Goal: Task Accomplishment & Management: Complete application form

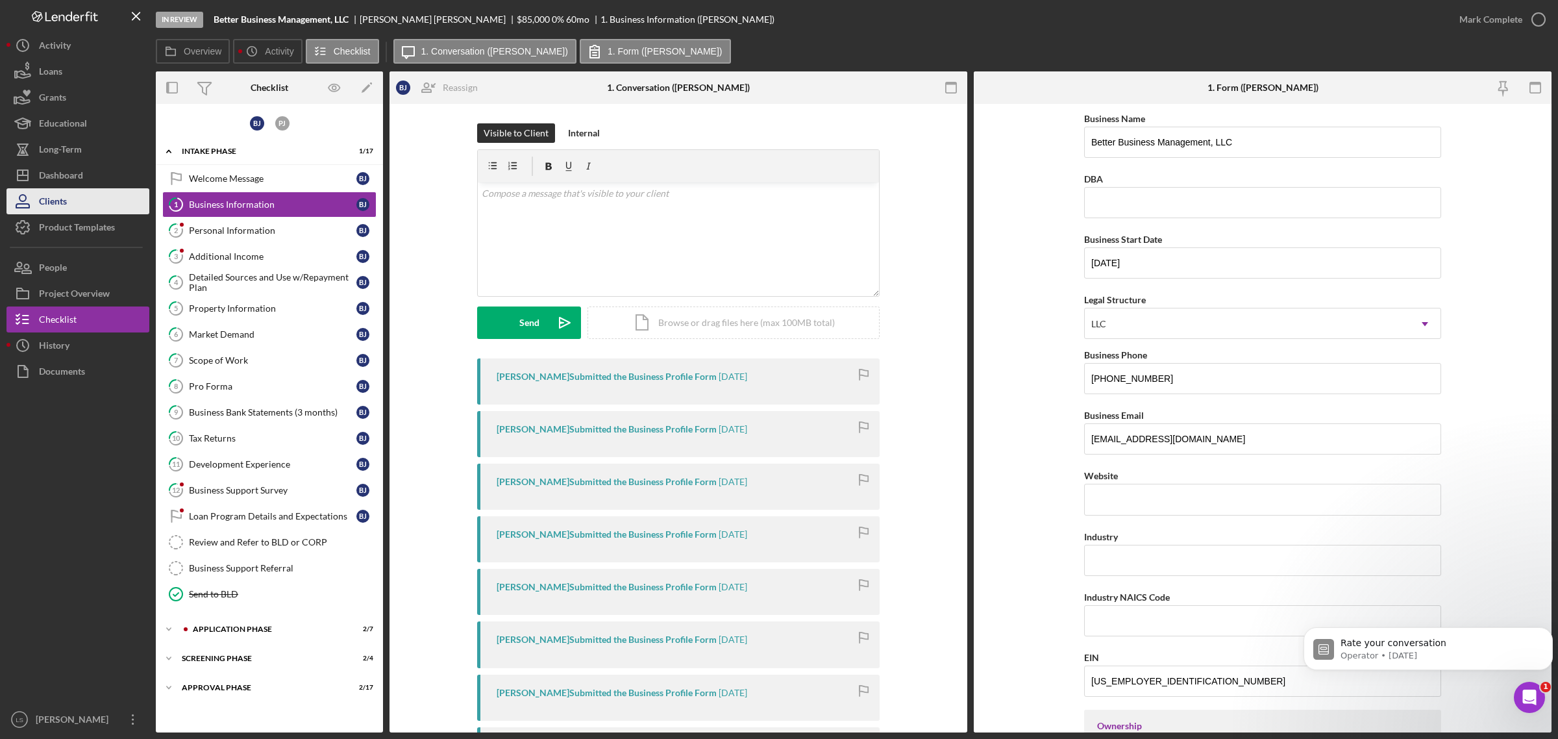
scroll to position [893, 0]
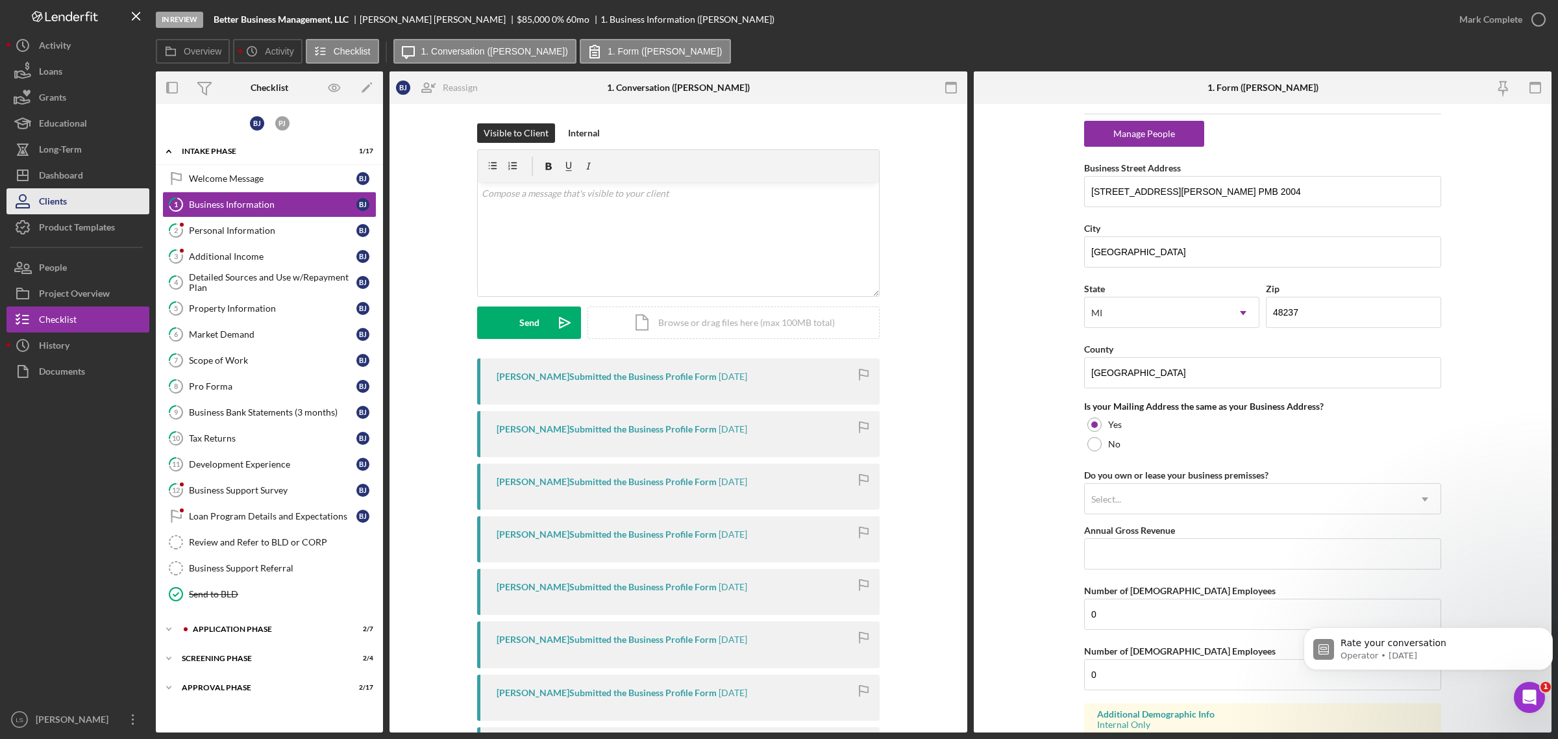
drag, startPoint x: 80, startPoint y: 177, endPoint x: 147, endPoint y: 201, distance: 71.9
click at [80, 177] on div "Dashboard" at bounding box center [61, 176] width 44 height 29
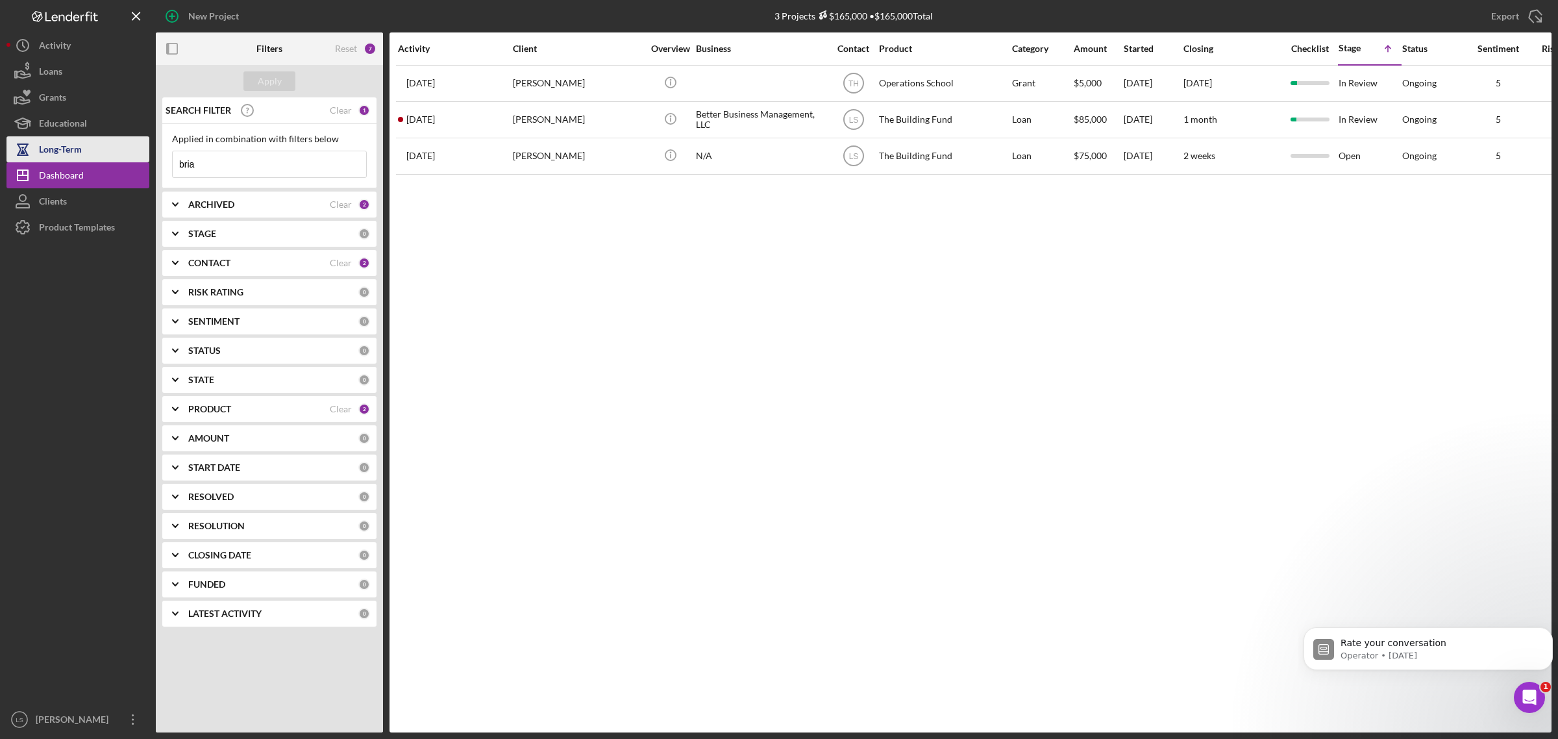
drag, startPoint x: 164, startPoint y: 156, endPoint x: 106, endPoint y: 146, distance: 58.7
click at [110, 147] on div "New Project 3 Projects $165,000 • $165,000 Total bria Export Icon/Export Filter…" at bounding box center [778, 366] width 1545 height 732
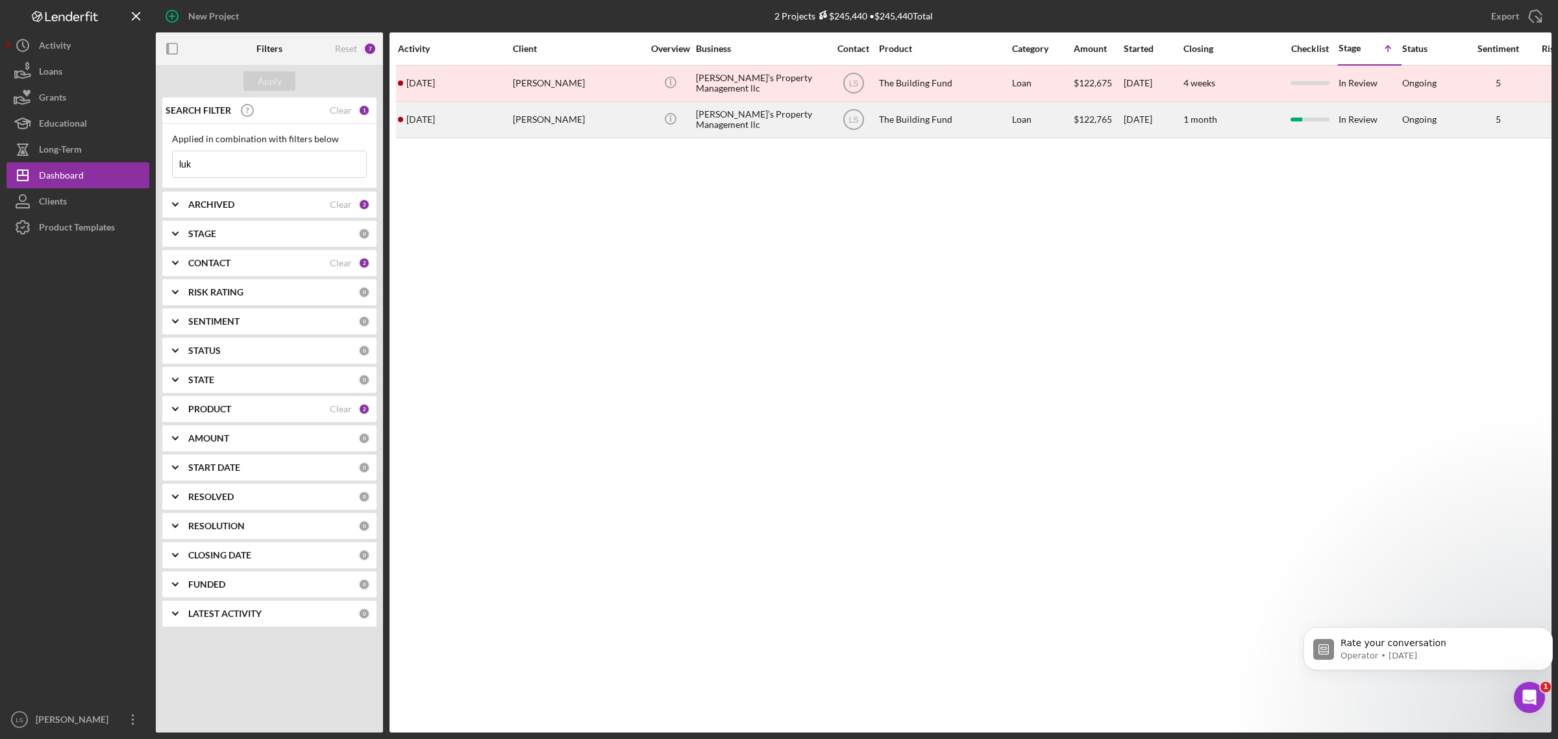
type input "luk"
click at [596, 124] on div "[PERSON_NAME]" at bounding box center [578, 120] width 130 height 34
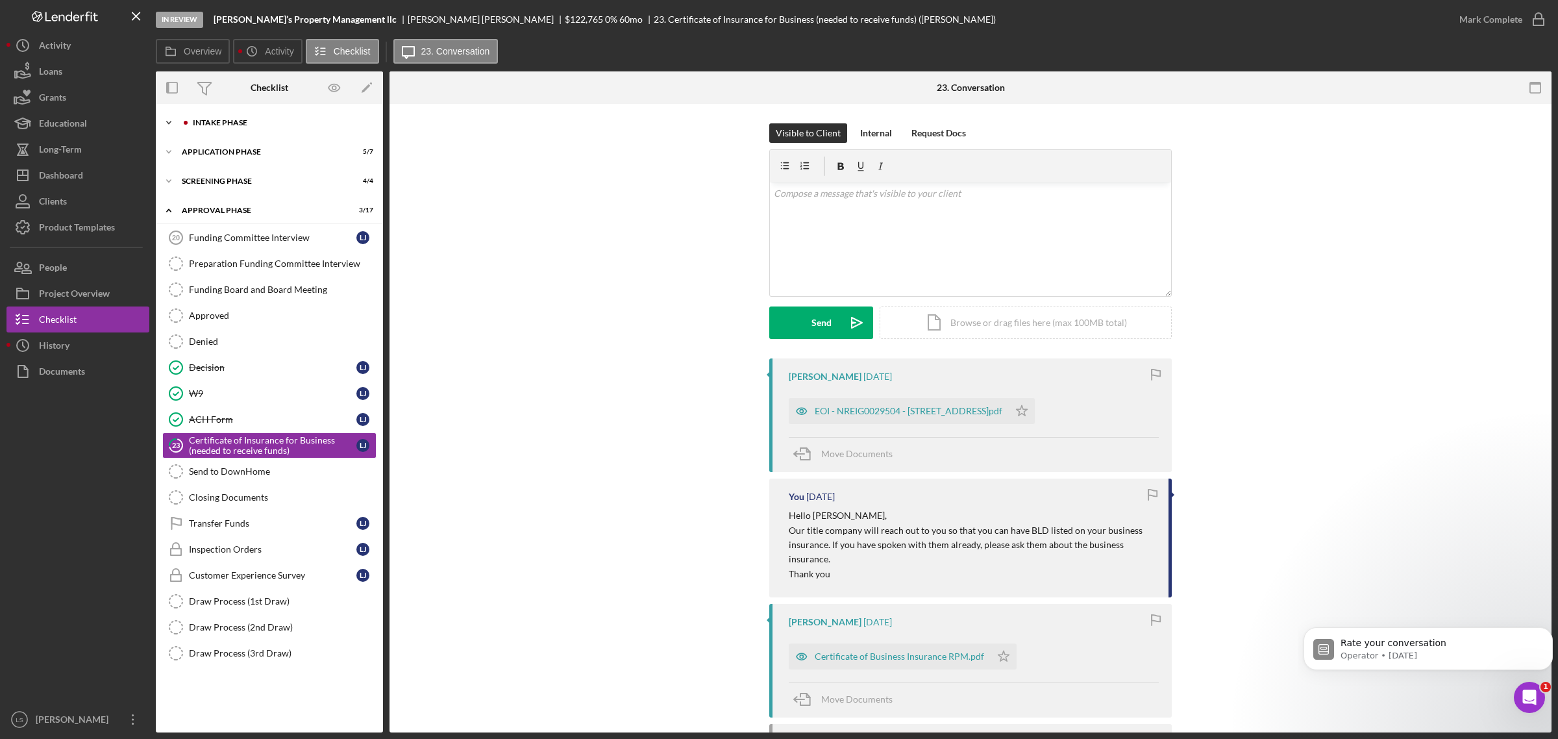
click at [264, 127] on div "Icon/Expander Intake Phase 2 / 17" at bounding box center [269, 123] width 227 height 26
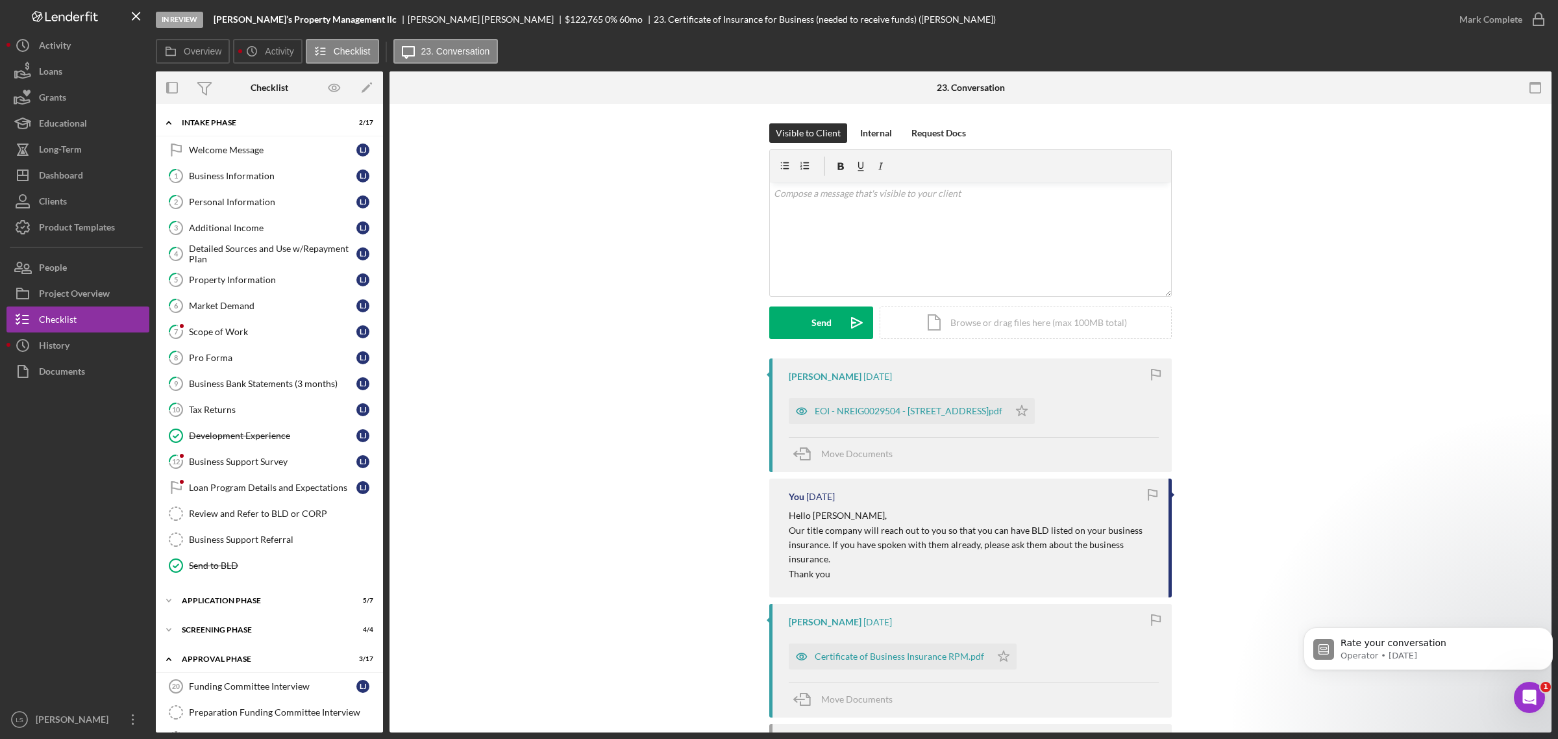
drag, startPoint x: 264, startPoint y: 291, endPoint x: 779, endPoint y: 299, distance: 515.0
click at [265, 291] on link "5 Property Information [PERSON_NAME]" at bounding box center [269, 280] width 214 height 26
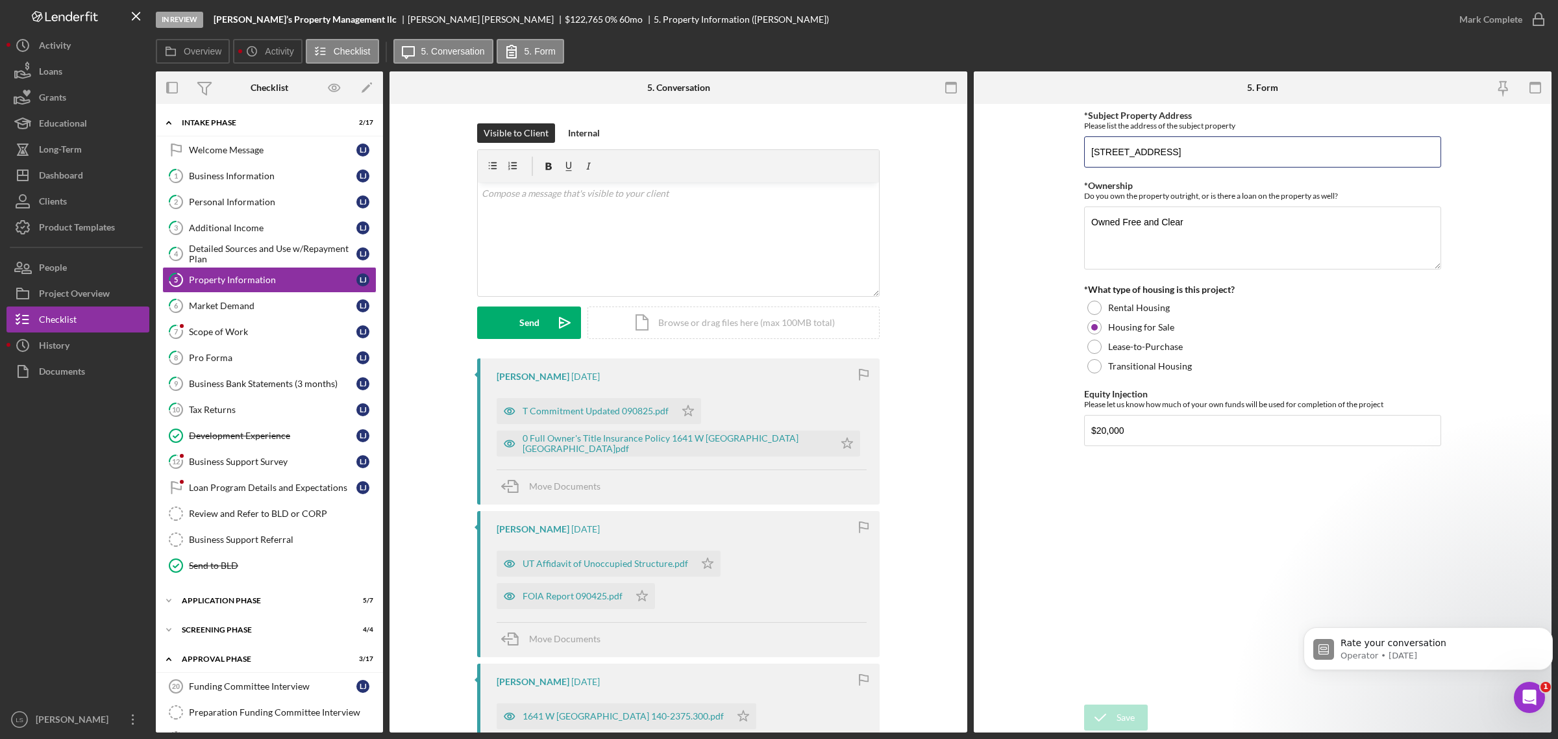
drag, startPoint x: 1261, startPoint y: 156, endPoint x: 1065, endPoint y: 150, distance: 196.2
click at [1065, 150] on form "*Subject Property Address Please list the address of the subject property [STRE…" at bounding box center [1263, 418] width 578 height 629
drag, startPoint x: 247, startPoint y: 171, endPoint x: 1151, endPoint y: 299, distance: 913.5
click at [247, 171] on div "Business Information" at bounding box center [273, 176] width 168 height 10
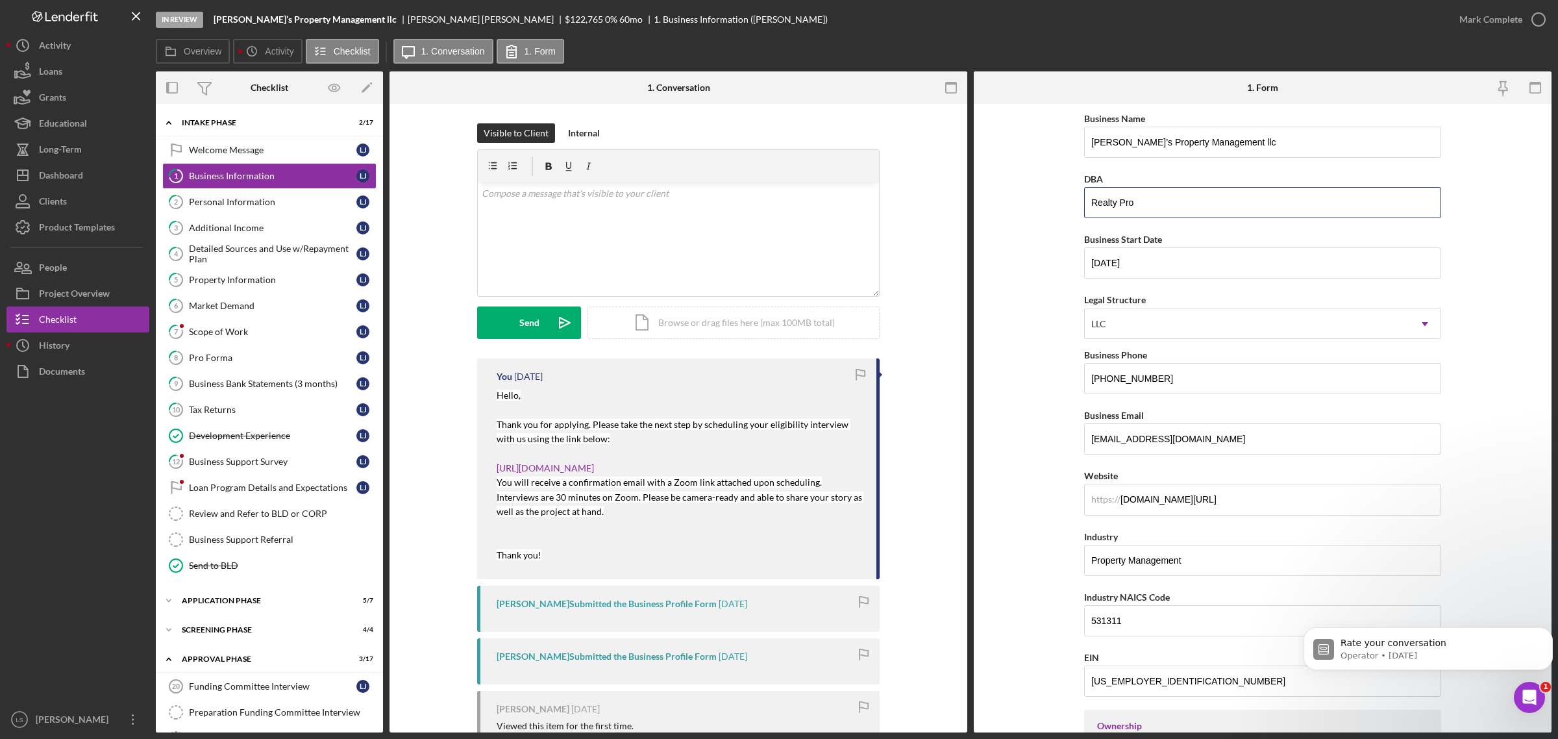
drag, startPoint x: 1144, startPoint y: 201, endPoint x: 1079, endPoint y: 203, distance: 65.6
click at [1079, 203] on form "Business Name [PERSON_NAME]’s Property Management llc DBA Realty Pro Business S…" at bounding box center [1263, 418] width 578 height 629
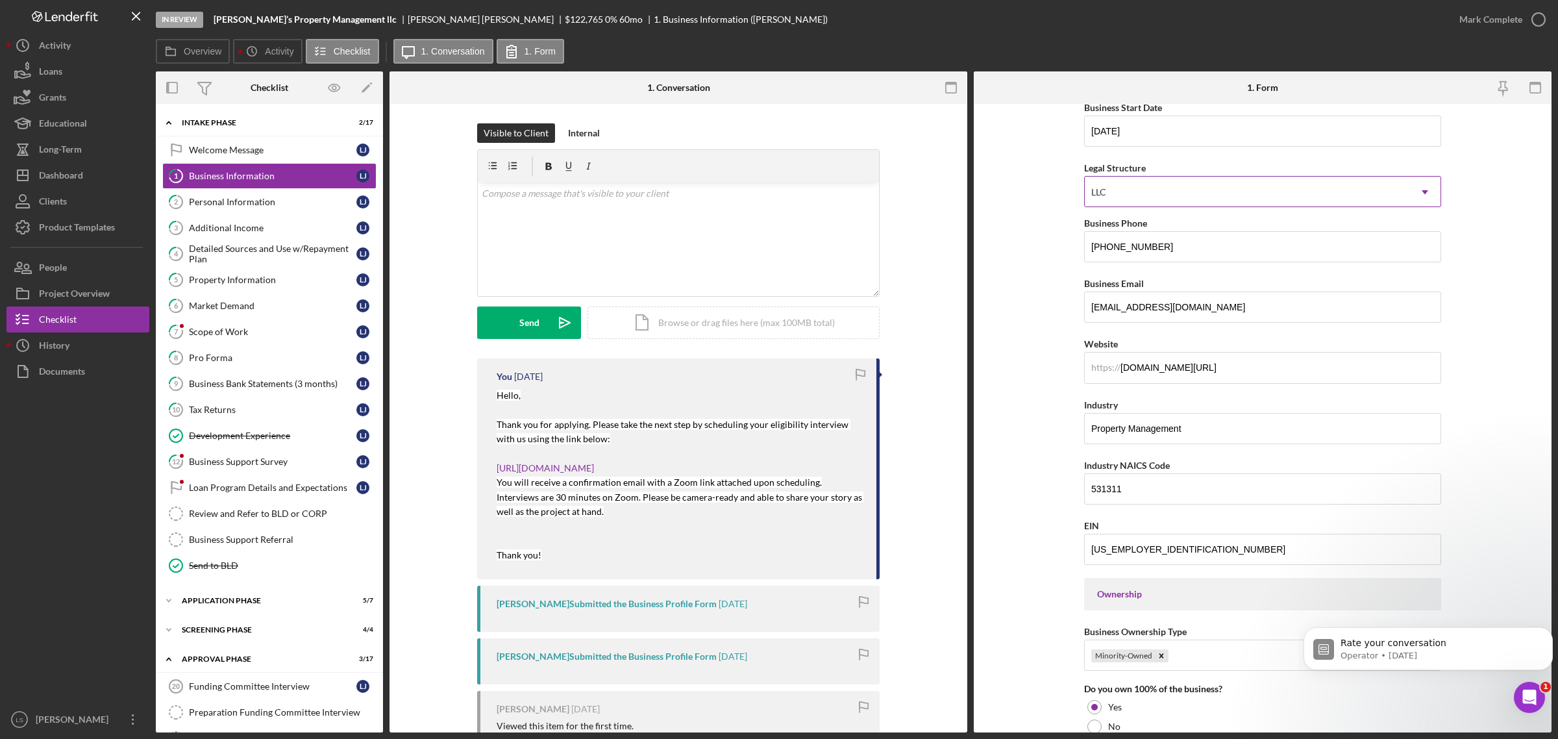
scroll to position [162, 0]
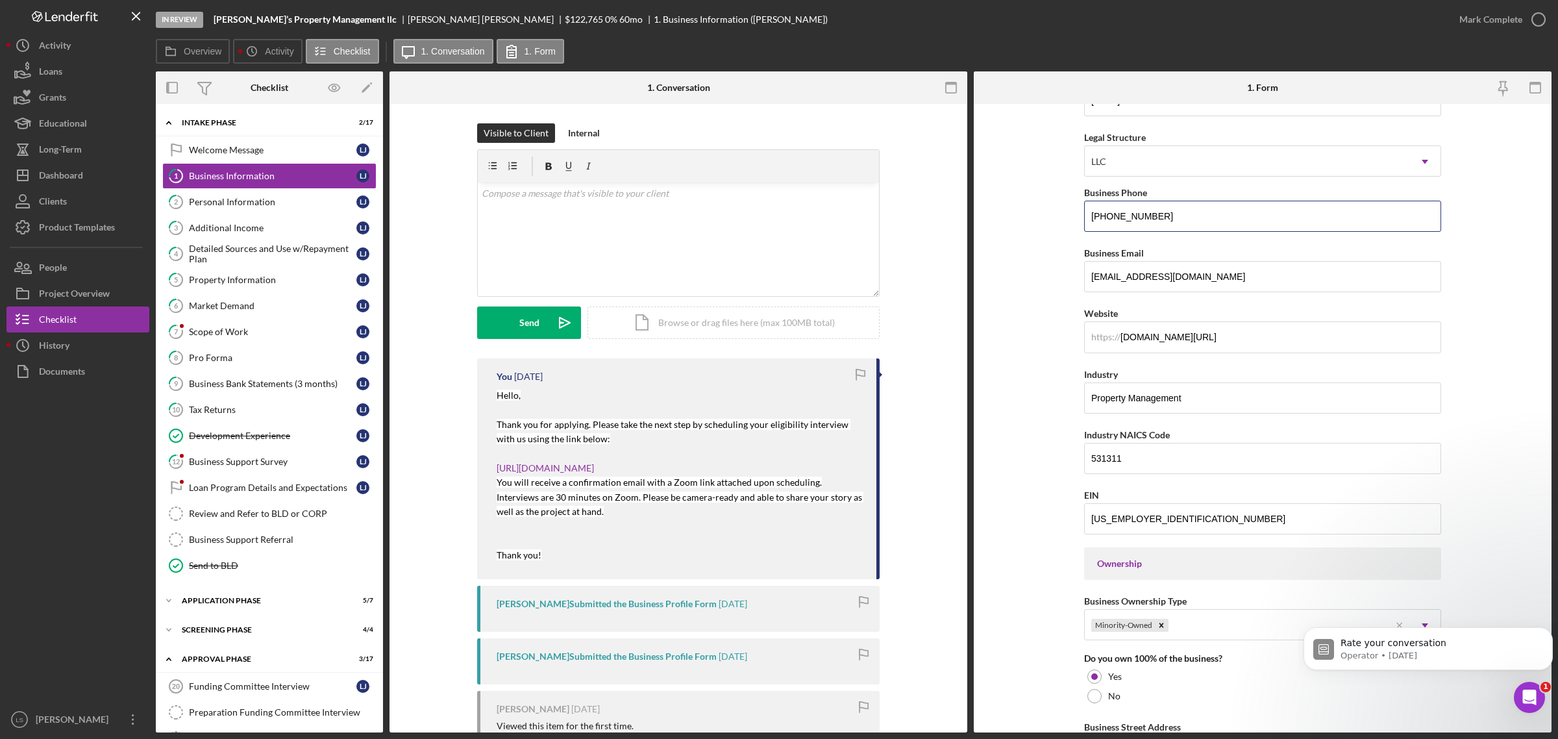
drag, startPoint x: 1166, startPoint y: 214, endPoint x: 1073, endPoint y: 211, distance: 92.9
click at [1073, 211] on form "Business Name [PERSON_NAME]’s Property Management llc DBA Realty Pro Business S…" at bounding box center [1263, 418] width 578 height 629
click at [69, 268] on button "People" at bounding box center [77, 268] width 143 height 26
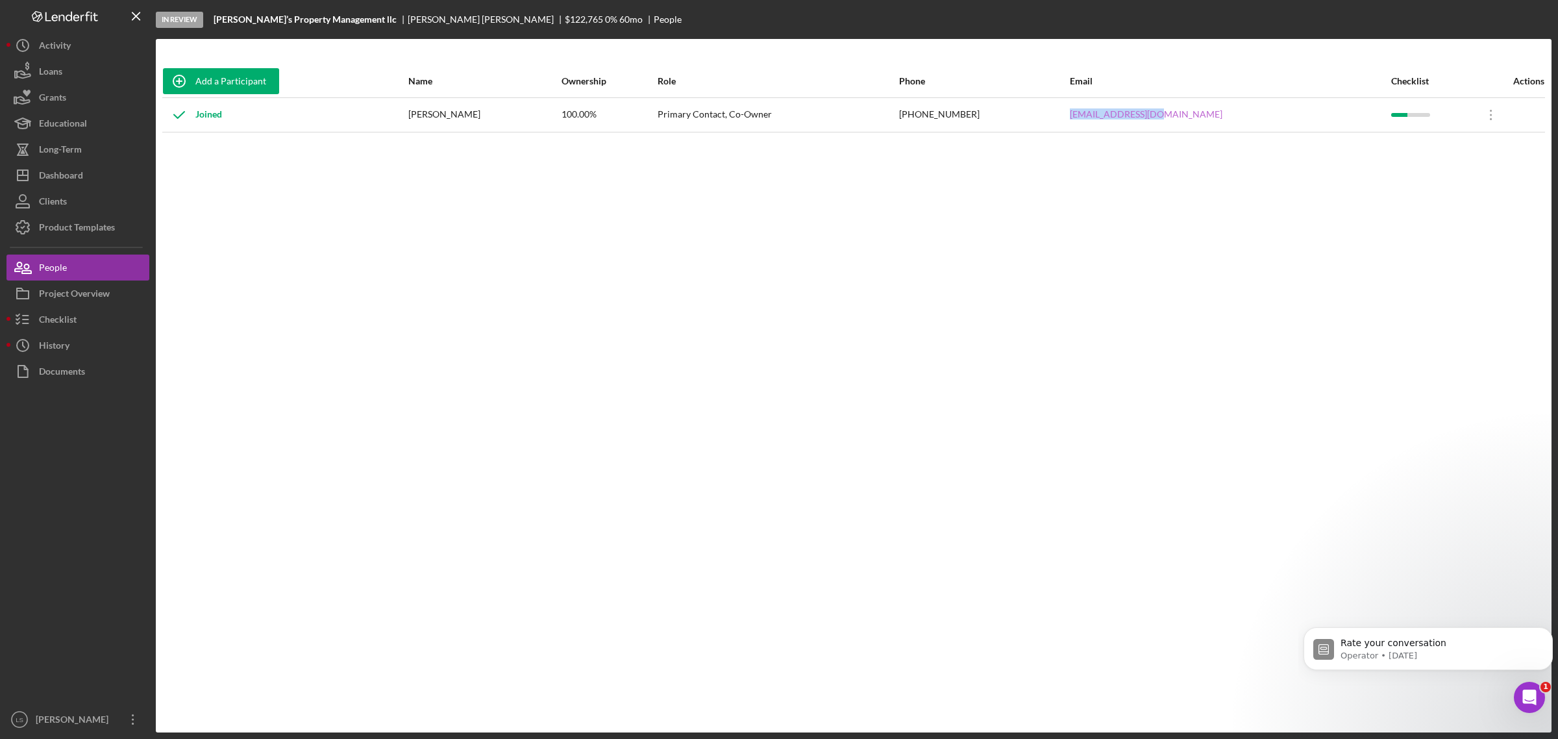
drag, startPoint x: 1231, startPoint y: 112, endPoint x: 1148, endPoint y: 117, distance: 83.3
click at [1148, 117] on div "[EMAIL_ADDRESS][DOMAIN_NAME]" at bounding box center [1230, 115] width 320 height 32
copy link "[EMAIL_ADDRESS][DOMAIN_NAME]"
click at [96, 287] on div "Project Overview" at bounding box center [74, 295] width 71 height 29
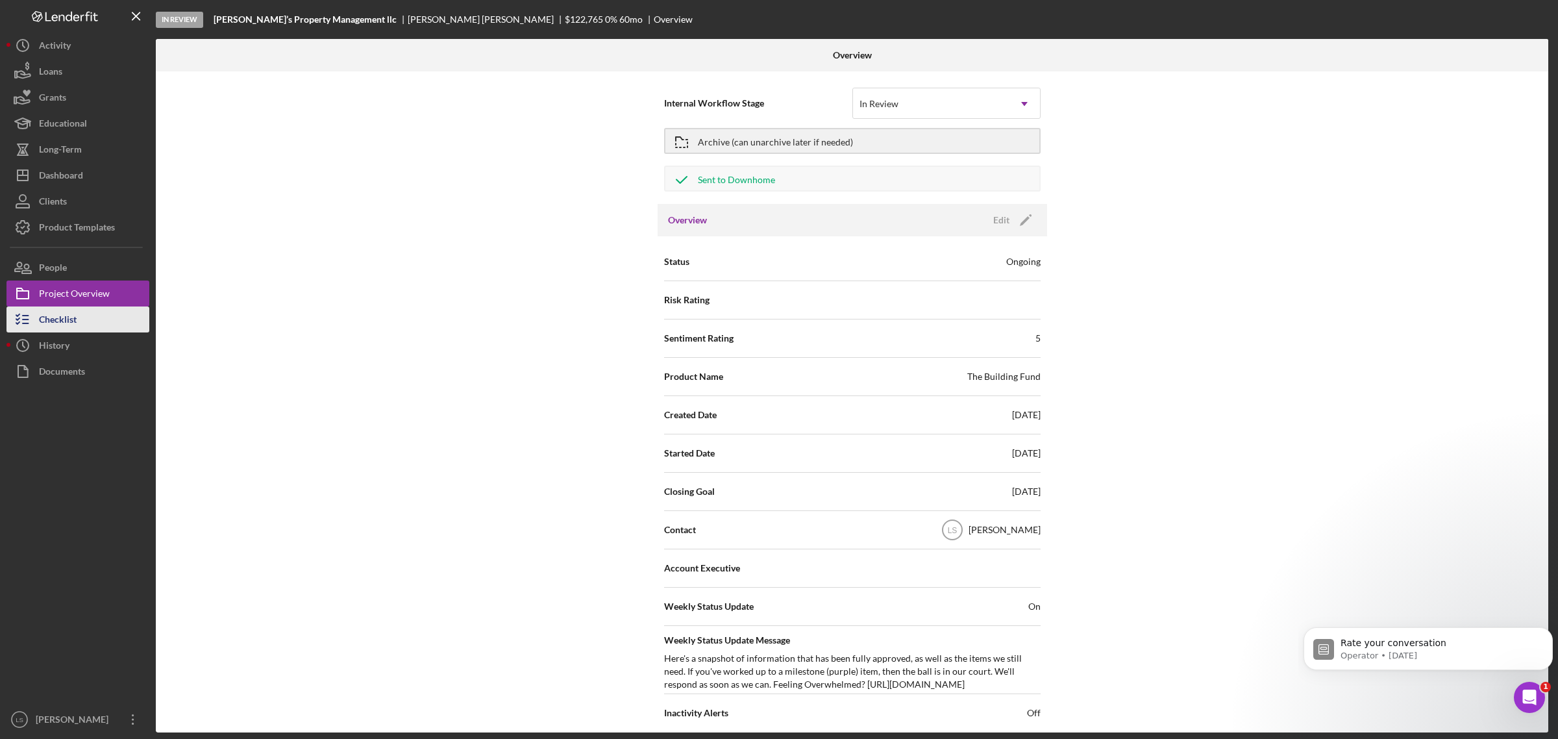
click at [51, 312] on div "Checklist" at bounding box center [58, 320] width 38 height 29
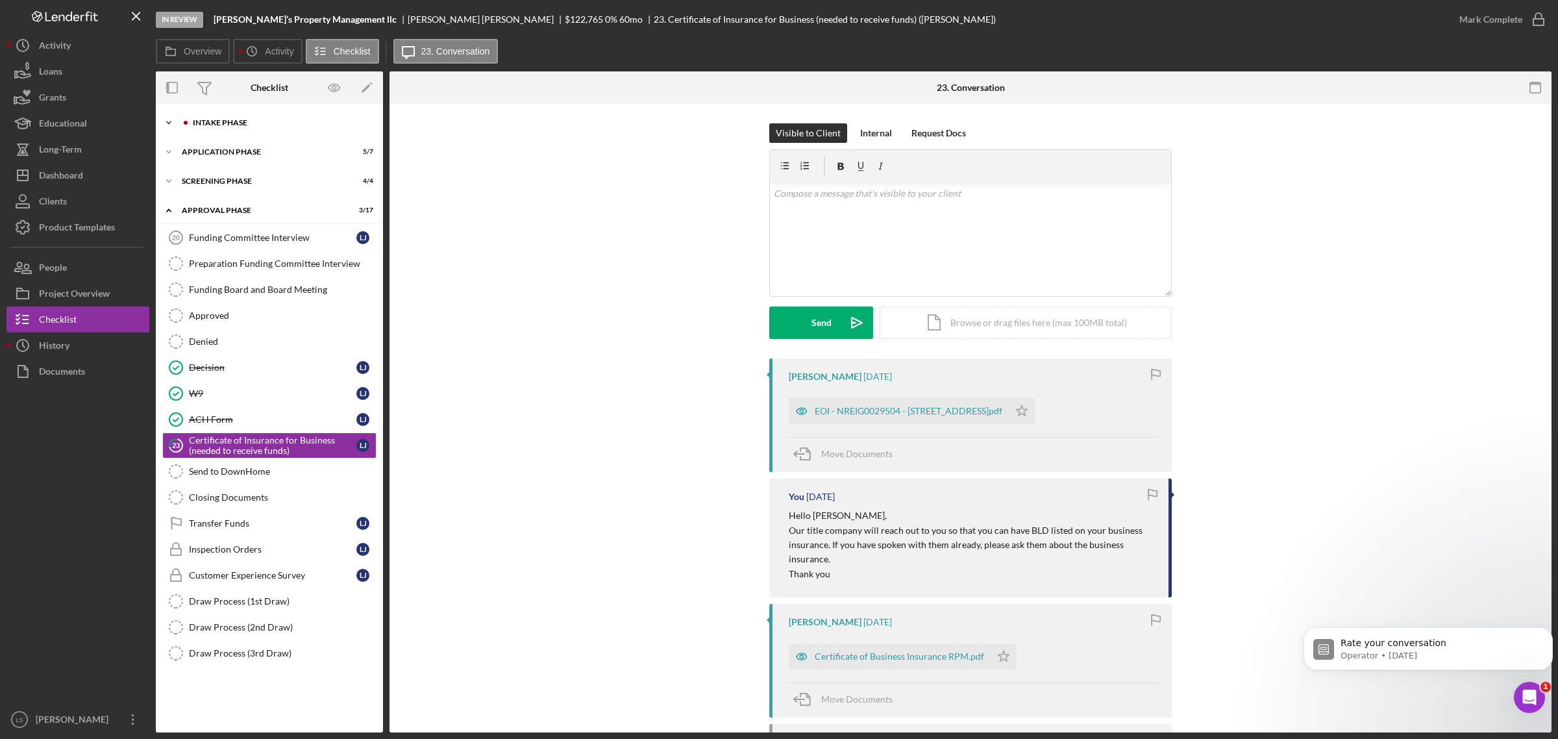
click at [268, 127] on div "Icon/Expander Intake Phase 2 / 17" at bounding box center [269, 123] width 227 height 26
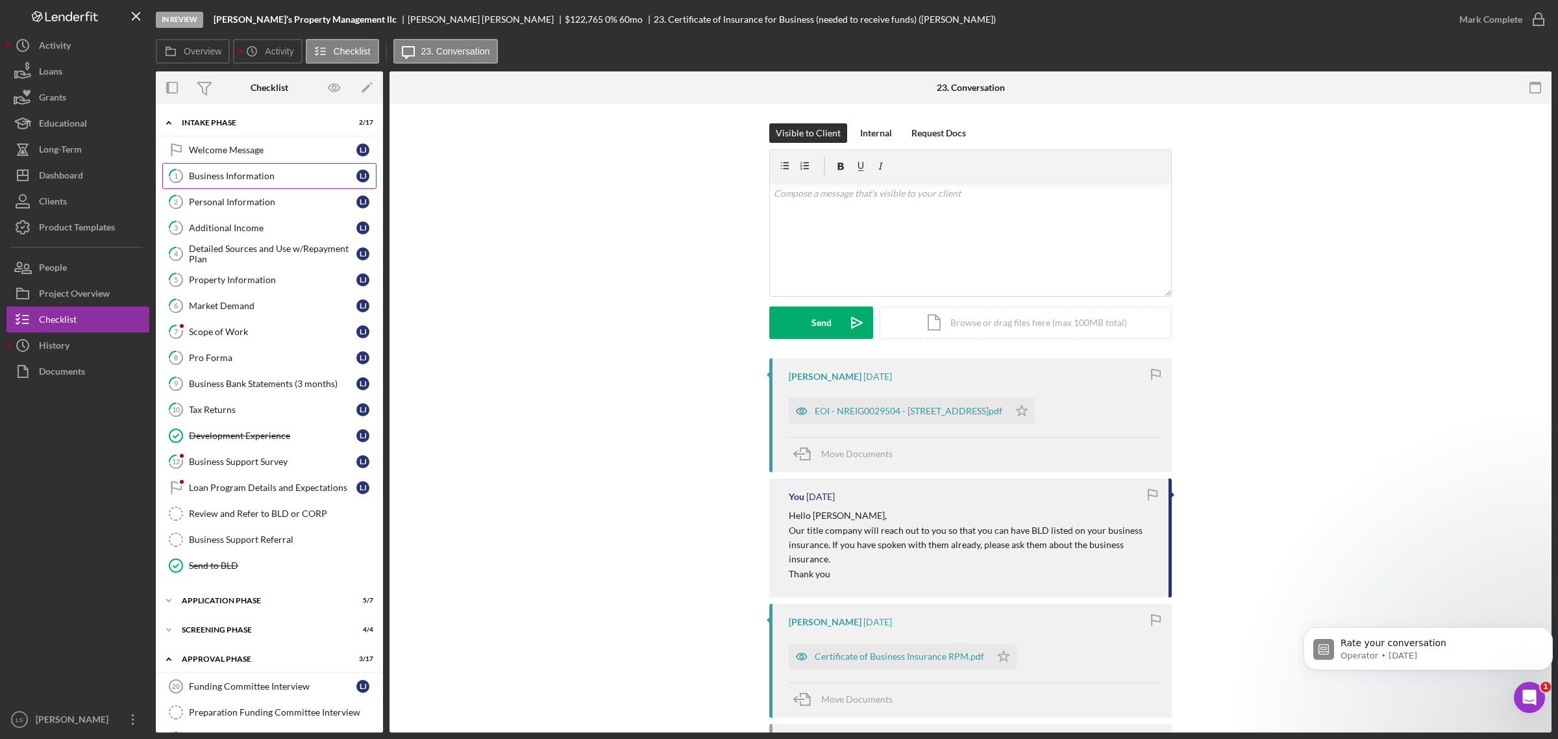
click at [249, 181] on div "Business Information" at bounding box center [273, 176] width 168 height 10
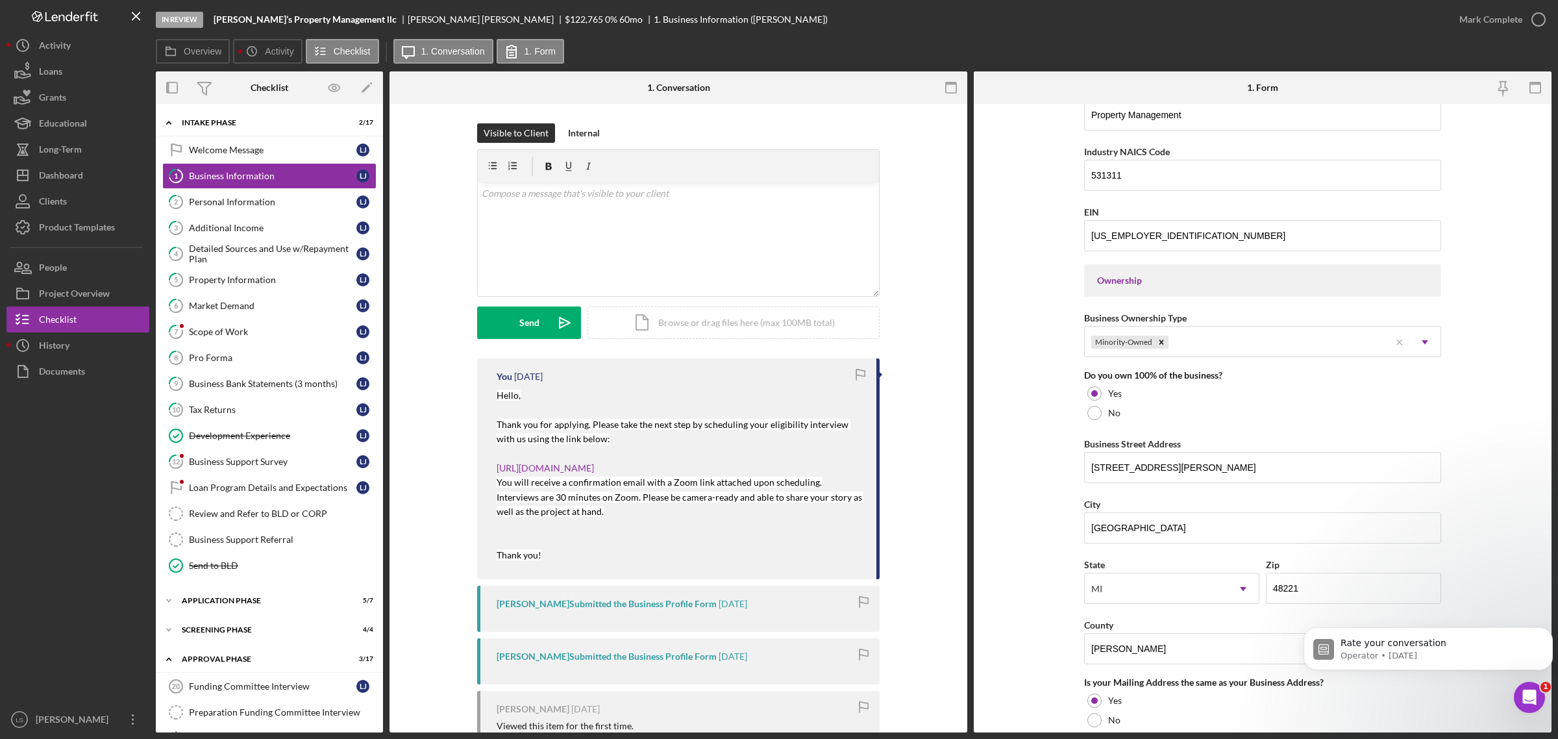
scroll to position [487, 0]
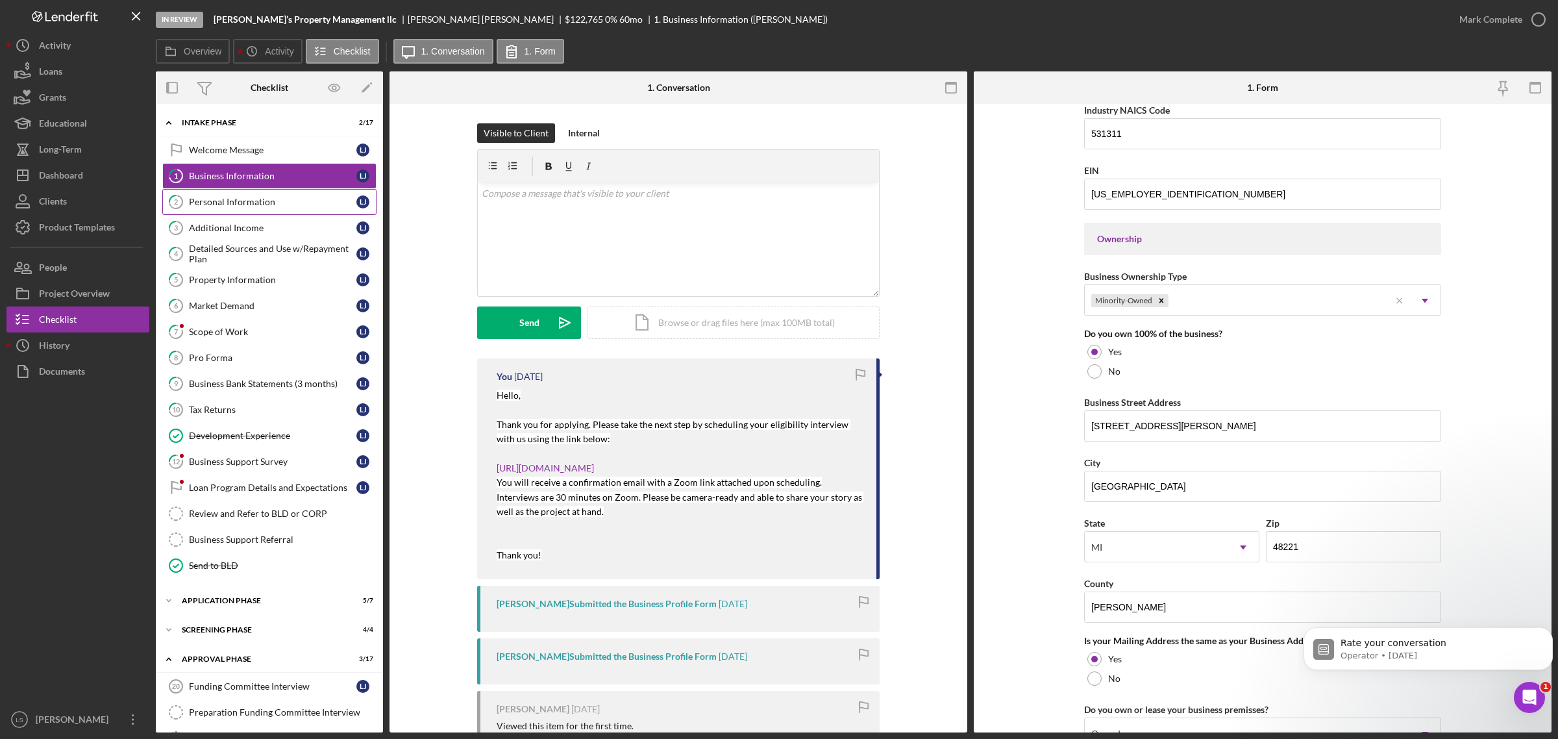
click at [248, 195] on link "2 Personal Information [PERSON_NAME]" at bounding box center [269, 202] width 214 height 26
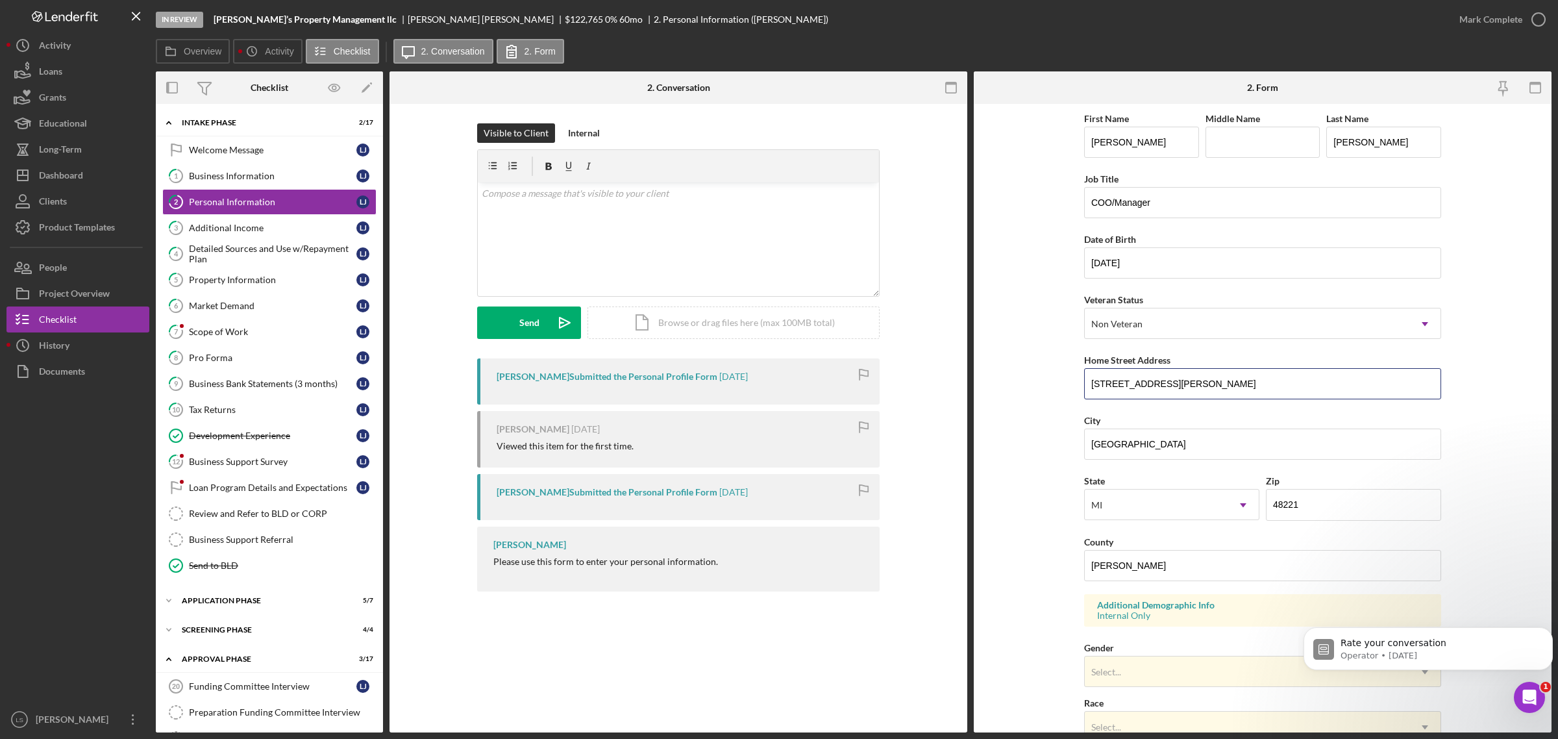
drag, startPoint x: 1186, startPoint y: 380, endPoint x: 1064, endPoint y: 373, distance: 122.2
click at [1064, 373] on form "First Name [PERSON_NAME] Middle Name Last Name [PERSON_NAME] Job Title COO/Mana…" at bounding box center [1263, 418] width 578 height 629
